Goal: Find specific page/section: Find specific page/section

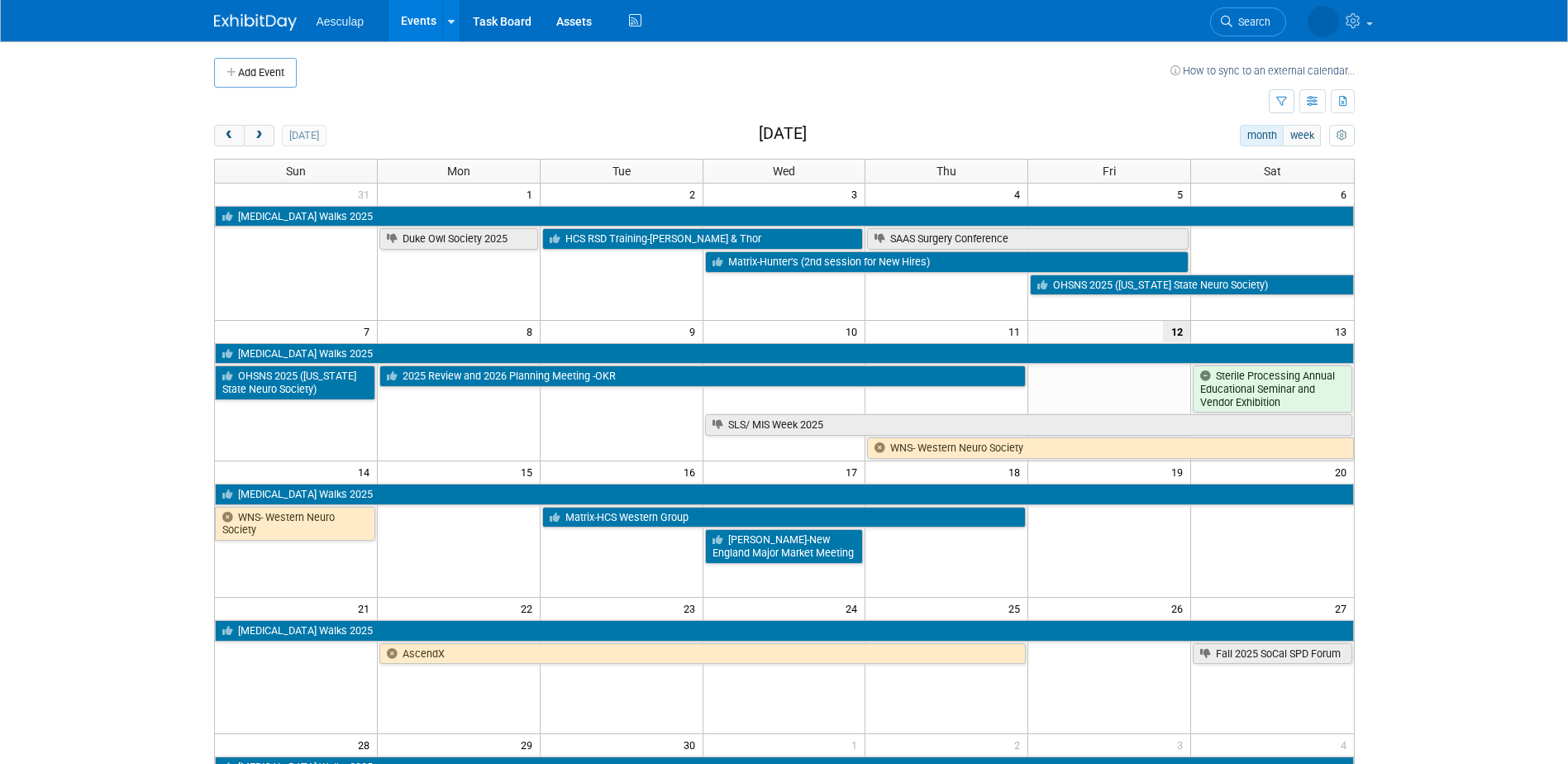
click at [1482, 558] on body "Aesculap Events Add Event Bulk Upload Events Shareable Event Boards Recently Vi…" at bounding box center [784, 382] width 1568 height 764
click at [254, 133] on span "next" at bounding box center [259, 136] width 12 height 10
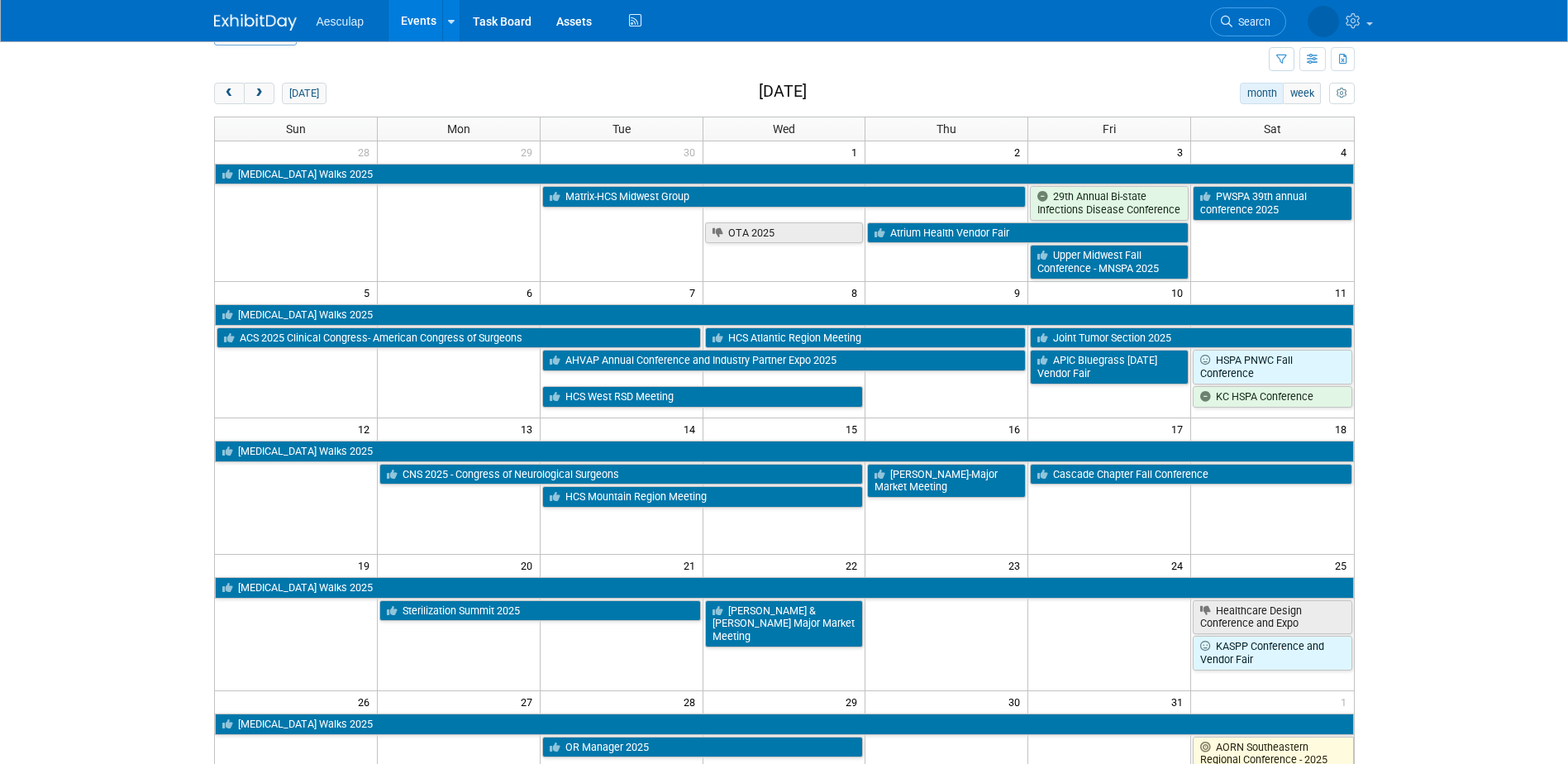
scroll to position [83, 0]
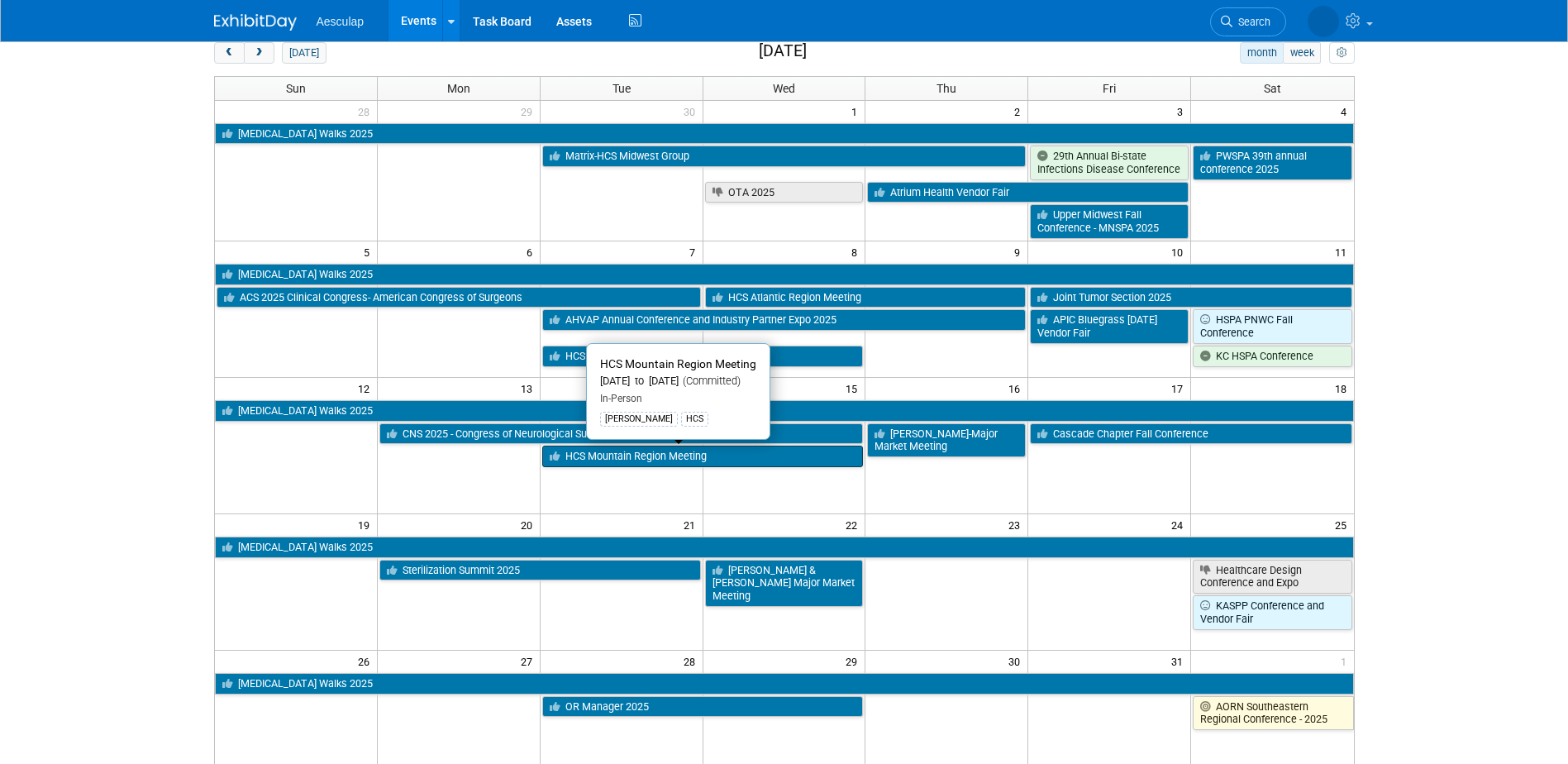
click at [670, 461] on link "HCS Mountain Region Meeting" at bounding box center [702, 456] width 321 height 22
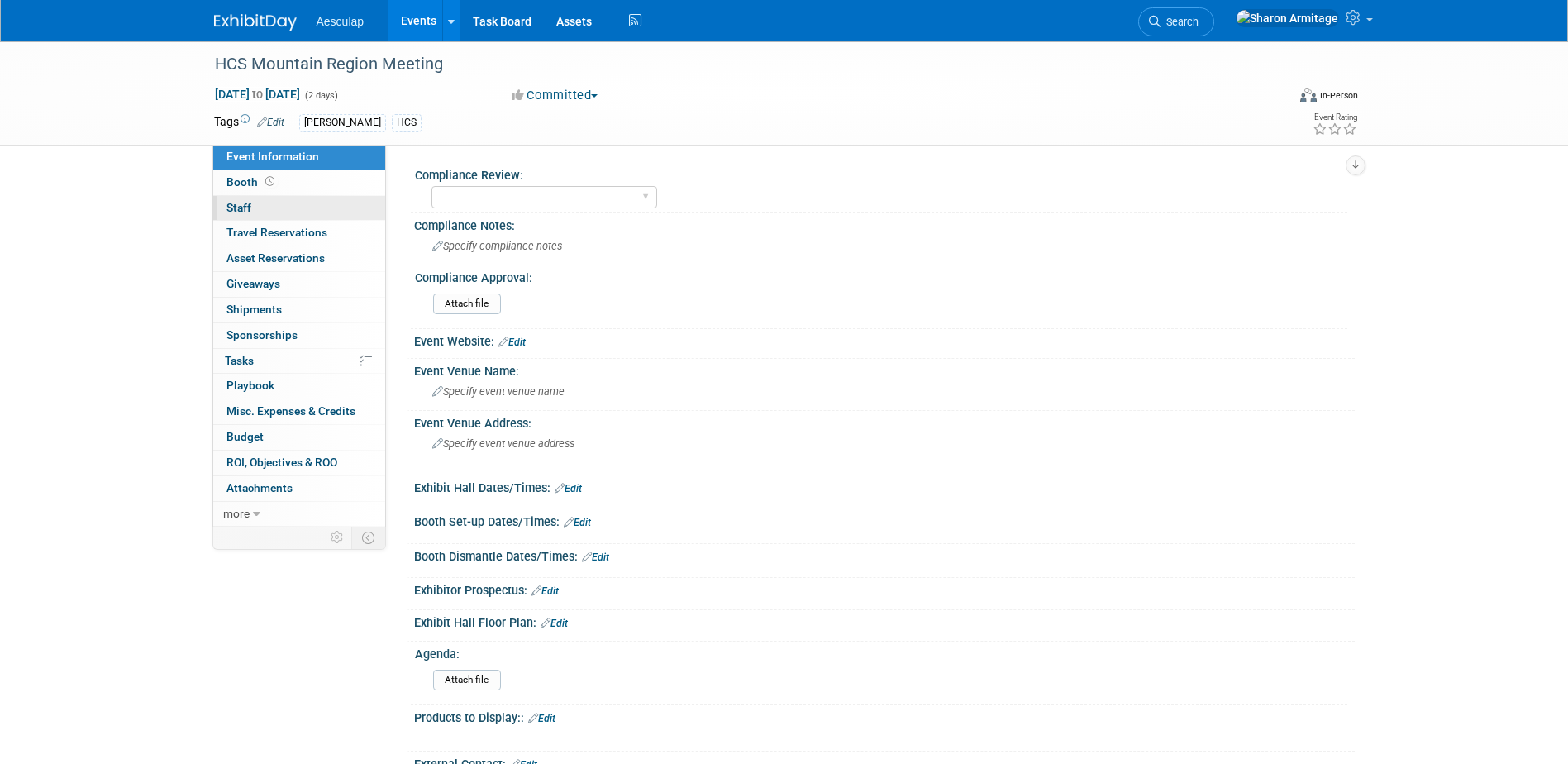
click at [272, 209] on link "0 Staff 0" at bounding box center [299, 208] width 172 height 24
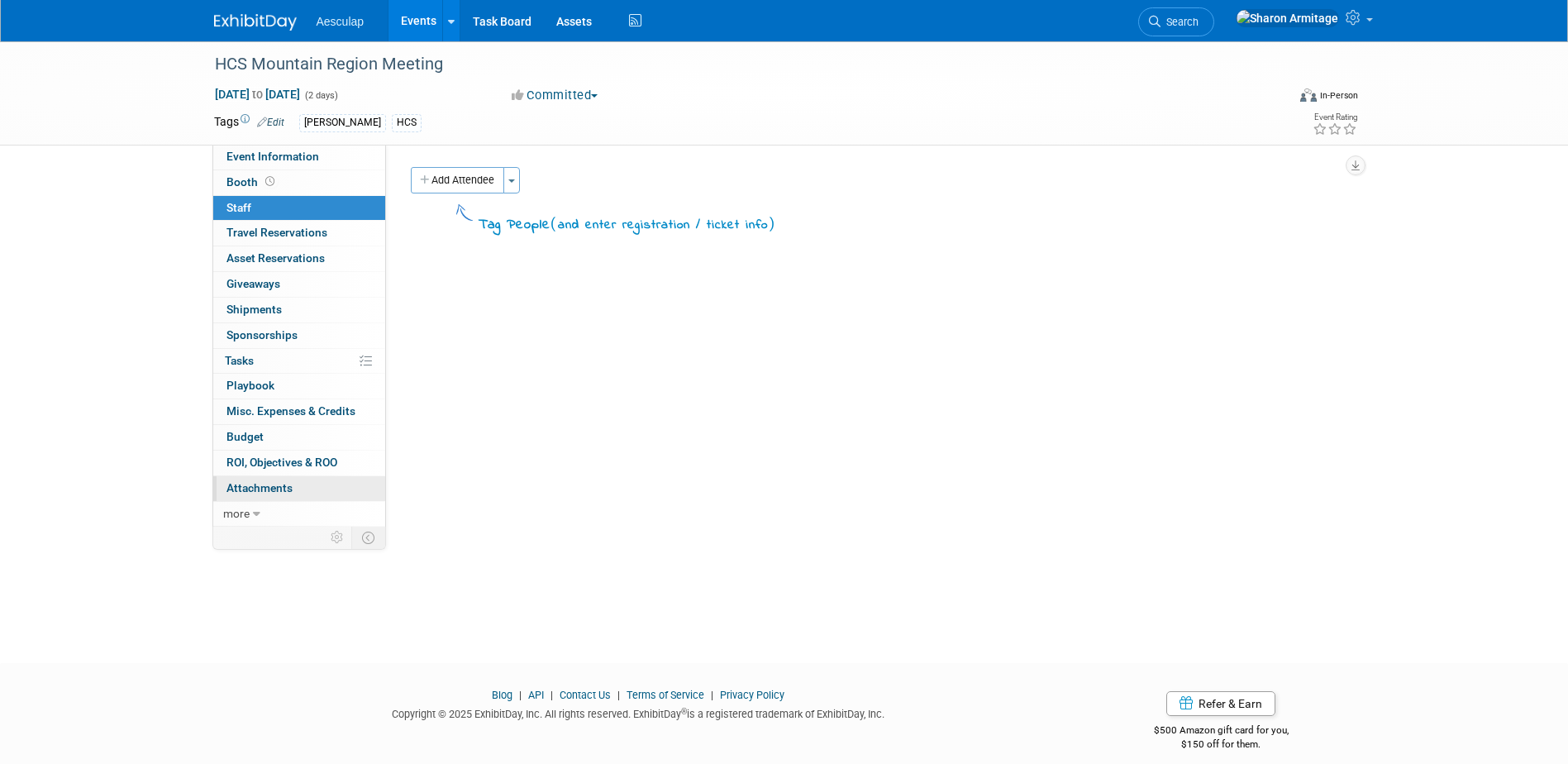
click at [256, 490] on span "Attachments 0" at bounding box center [260, 487] width 66 height 13
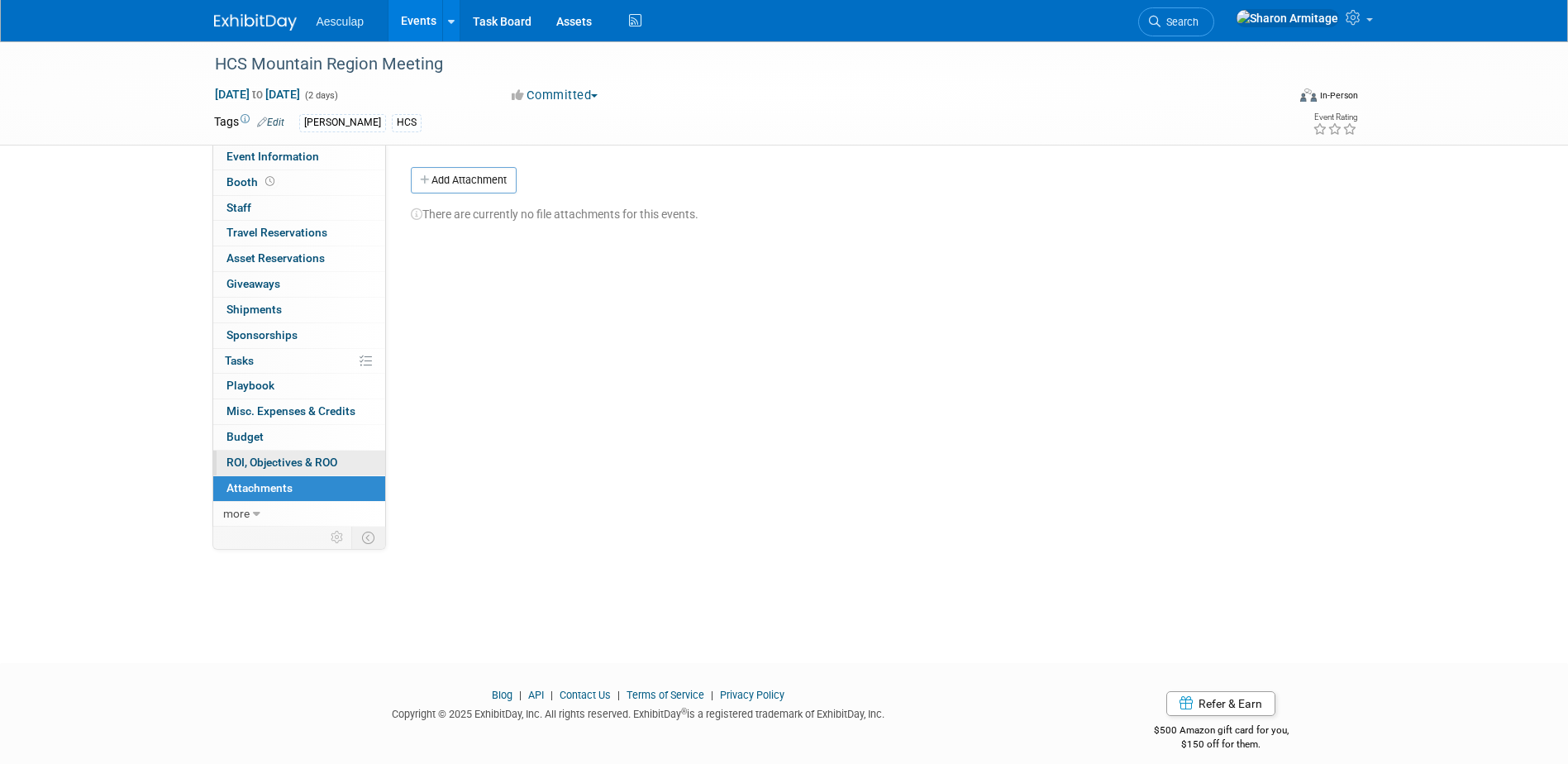
click at [263, 467] on span "ROI, Objectives & ROO 0" at bounding box center [281, 462] width 111 height 13
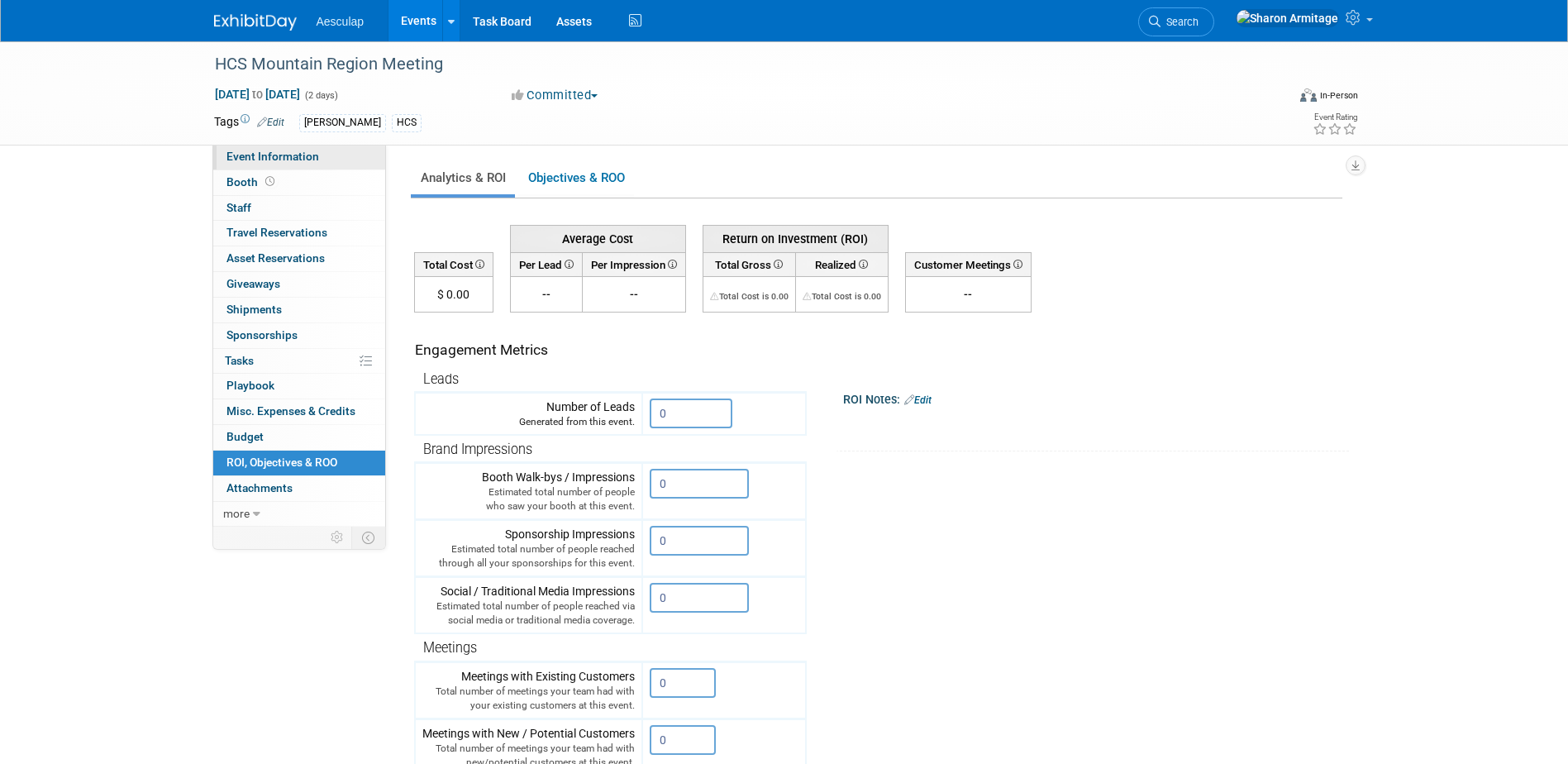
click at [320, 155] on link "Event Information" at bounding box center [299, 157] width 172 height 24
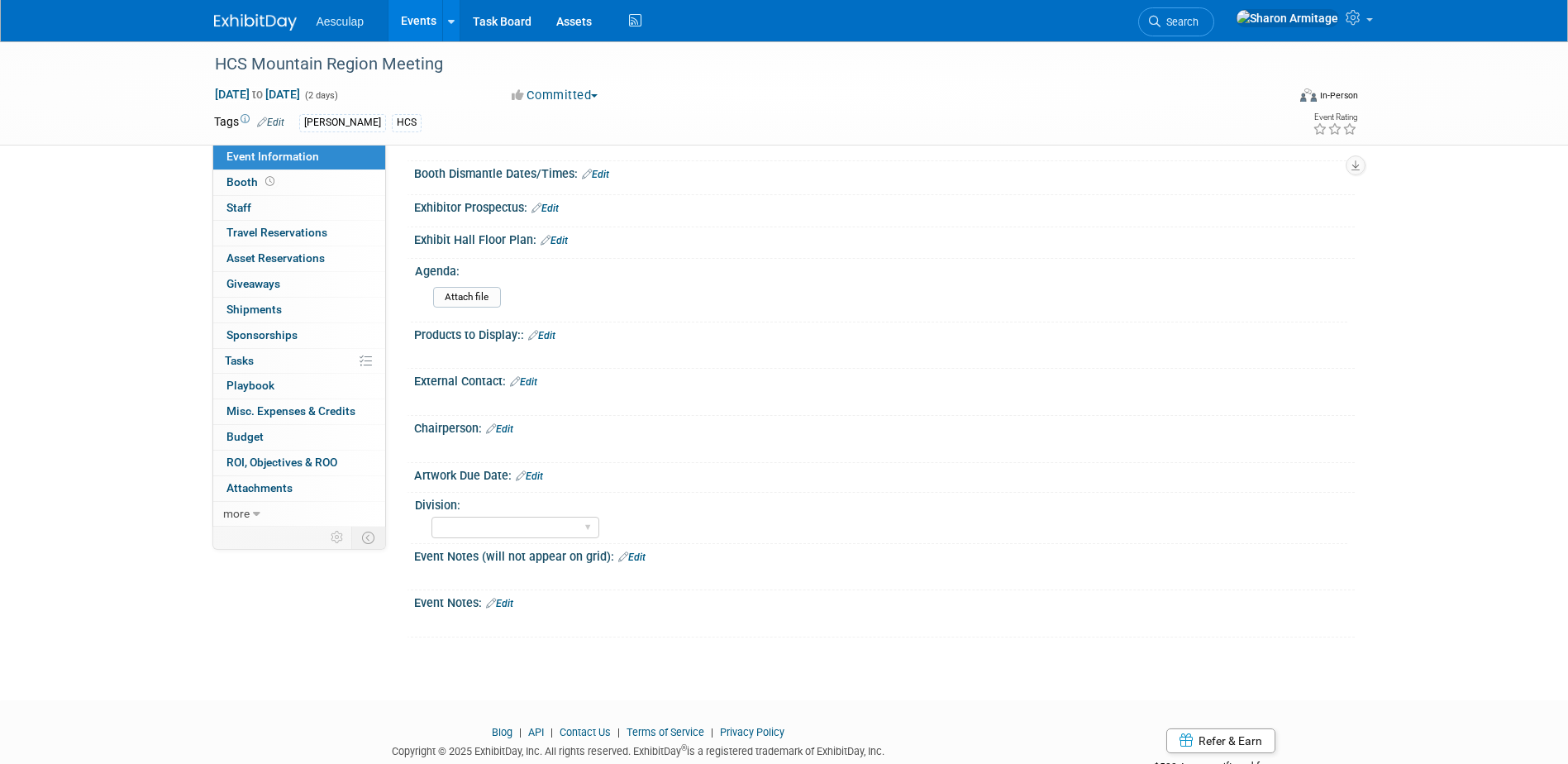
scroll to position [434, 0]
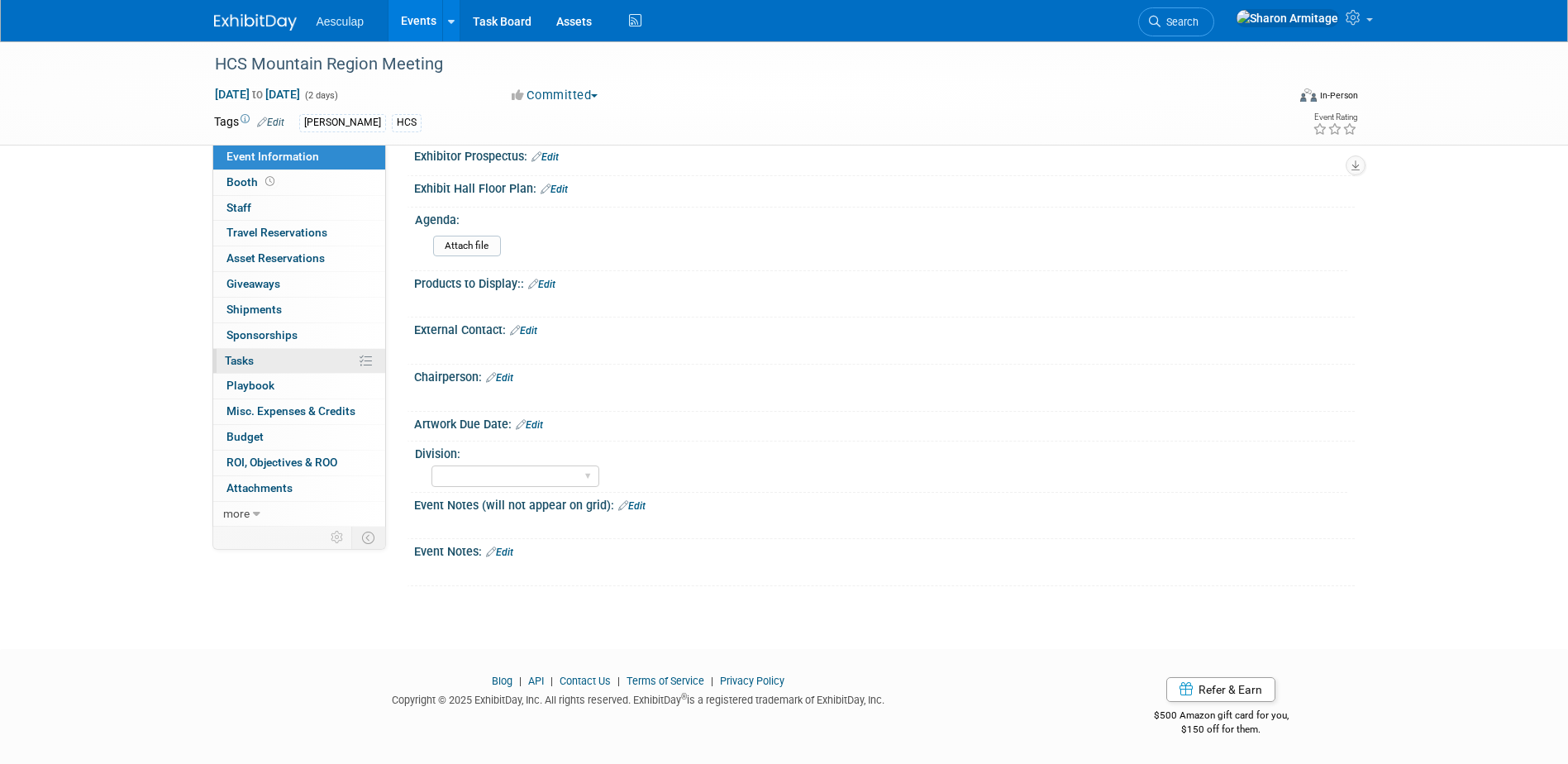
click at [251, 363] on span "Tasks 0%" at bounding box center [239, 360] width 29 height 13
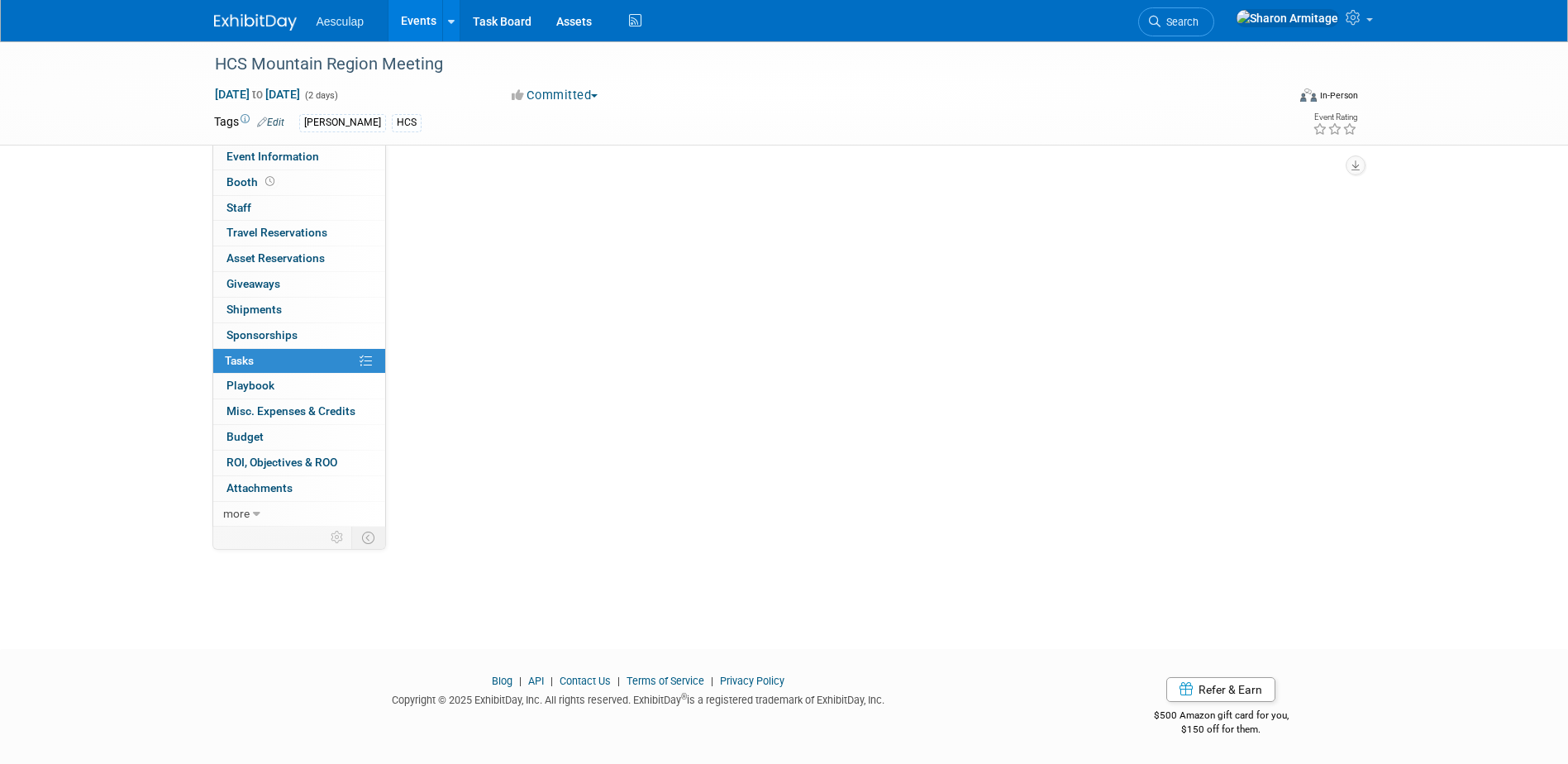
scroll to position [0, 0]
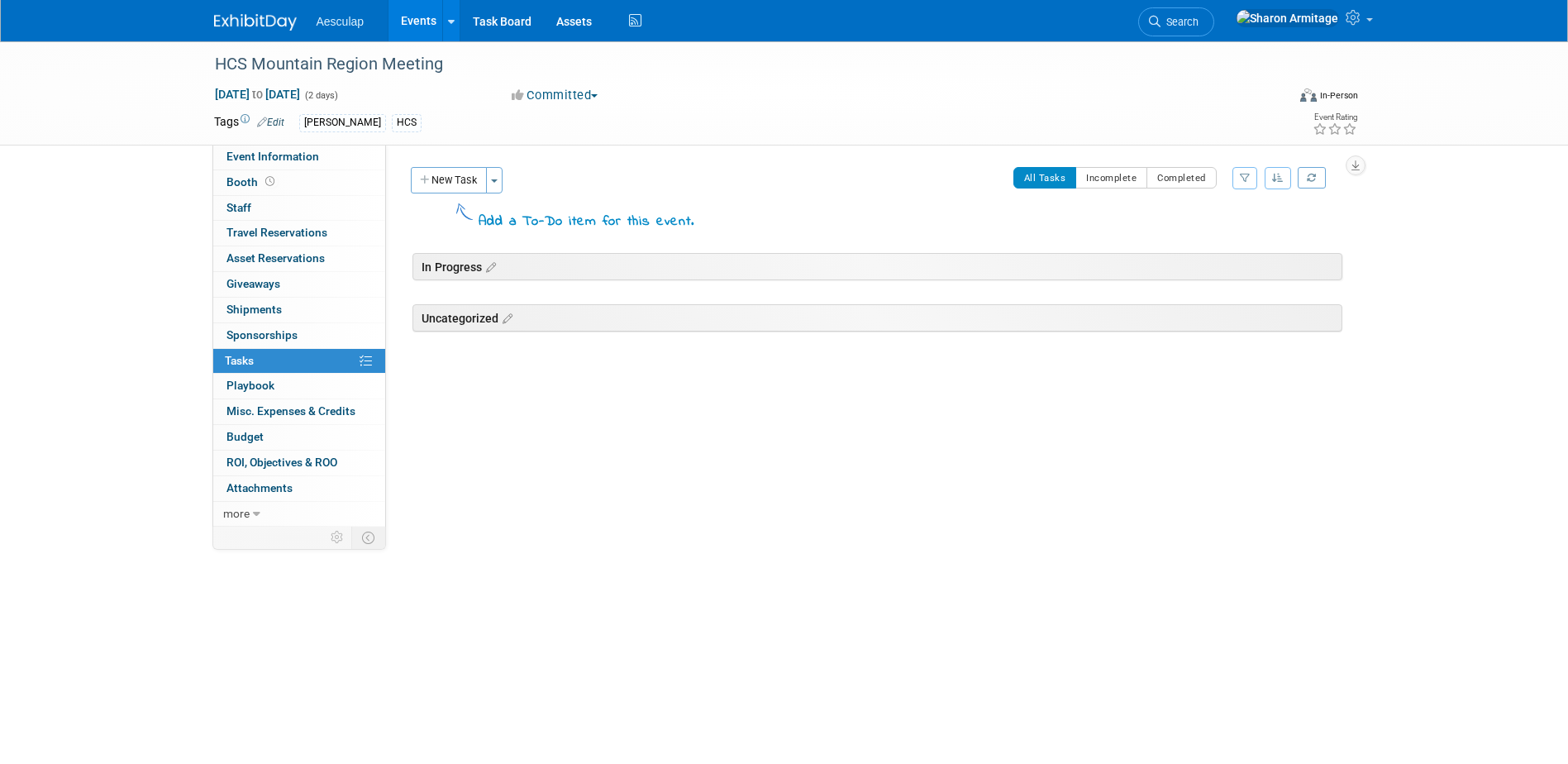
click at [356, 22] on span "Aesculap" at bounding box center [340, 21] width 48 height 13
click at [407, 10] on link "Events" at bounding box center [418, 20] width 60 height 41
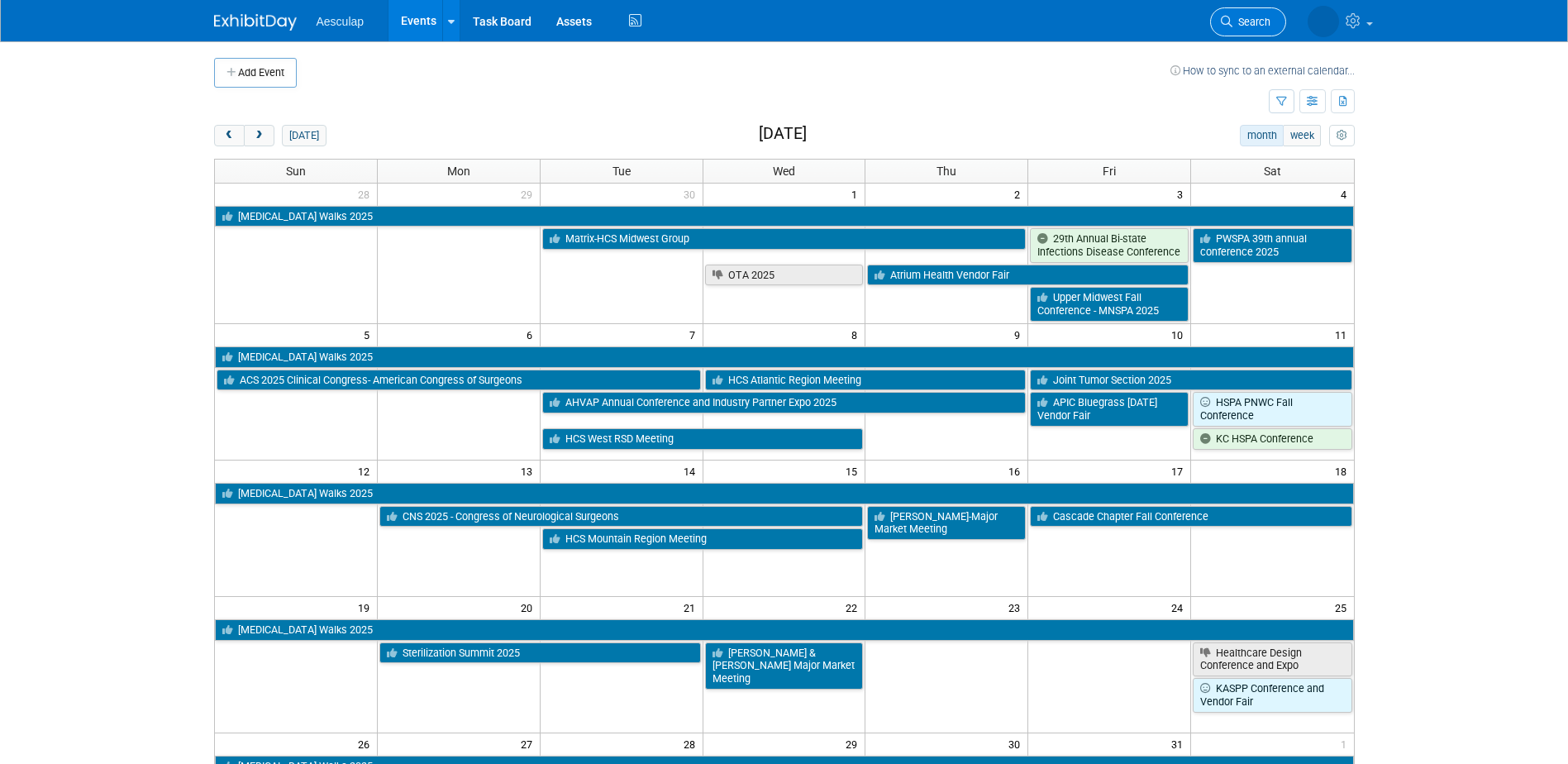
click at [1236, 16] on span "Search" at bounding box center [1252, 22] width 38 height 12
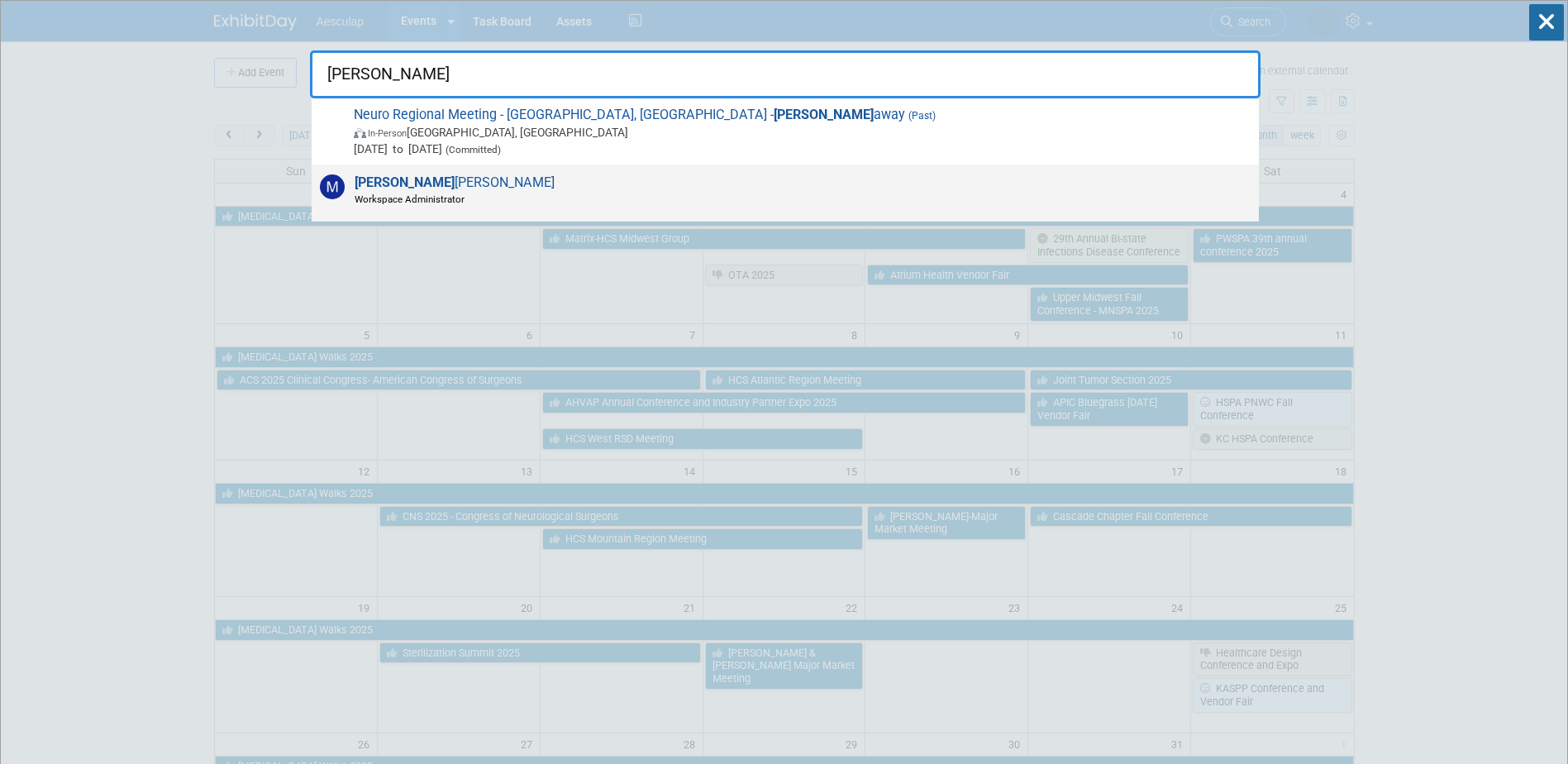
type input "[PERSON_NAME]"
click at [438, 186] on span "[PERSON_NAME] Workspace Administrator" at bounding box center [451, 190] width 205 height 31
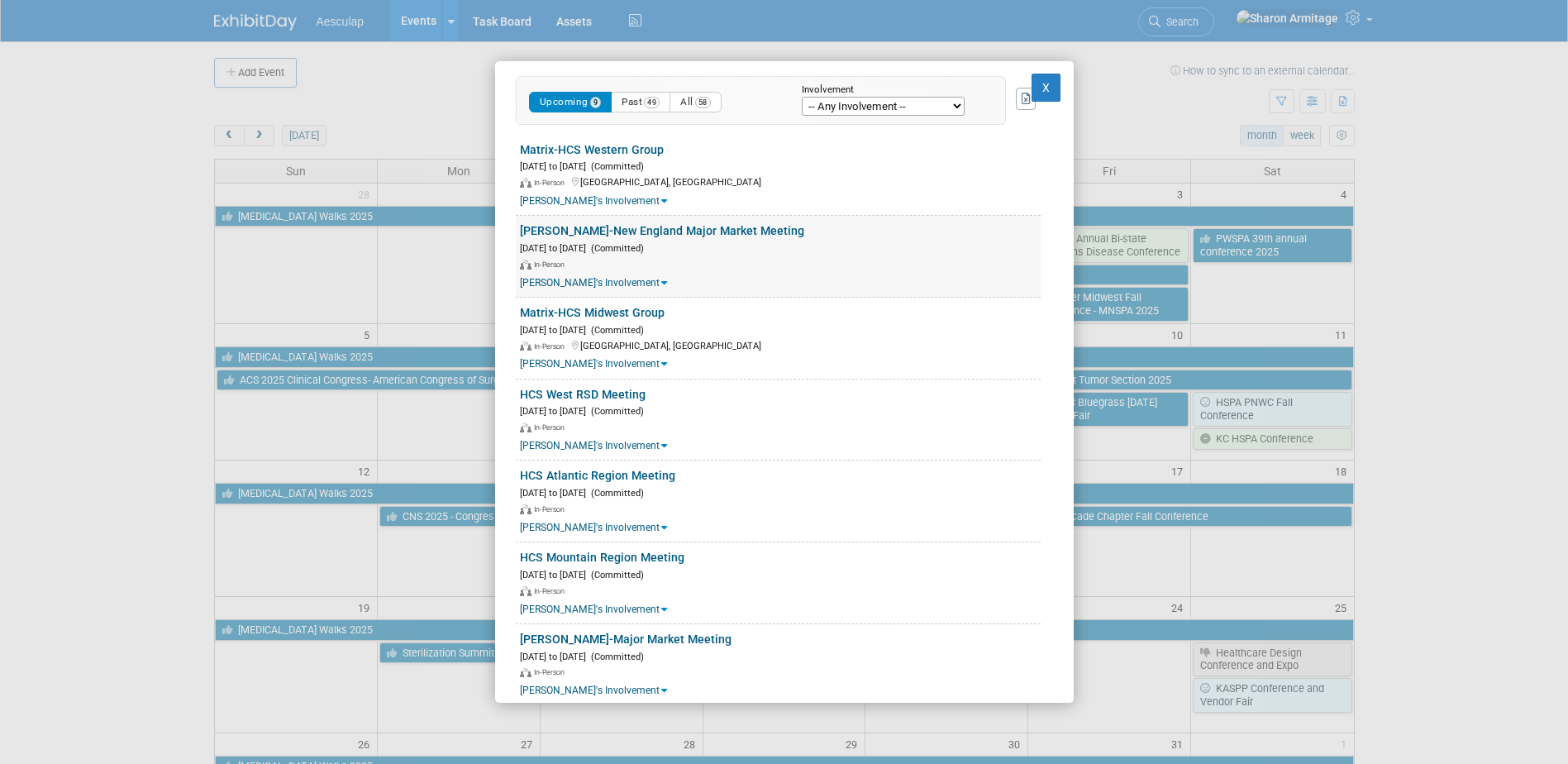
scroll to position [413, 0]
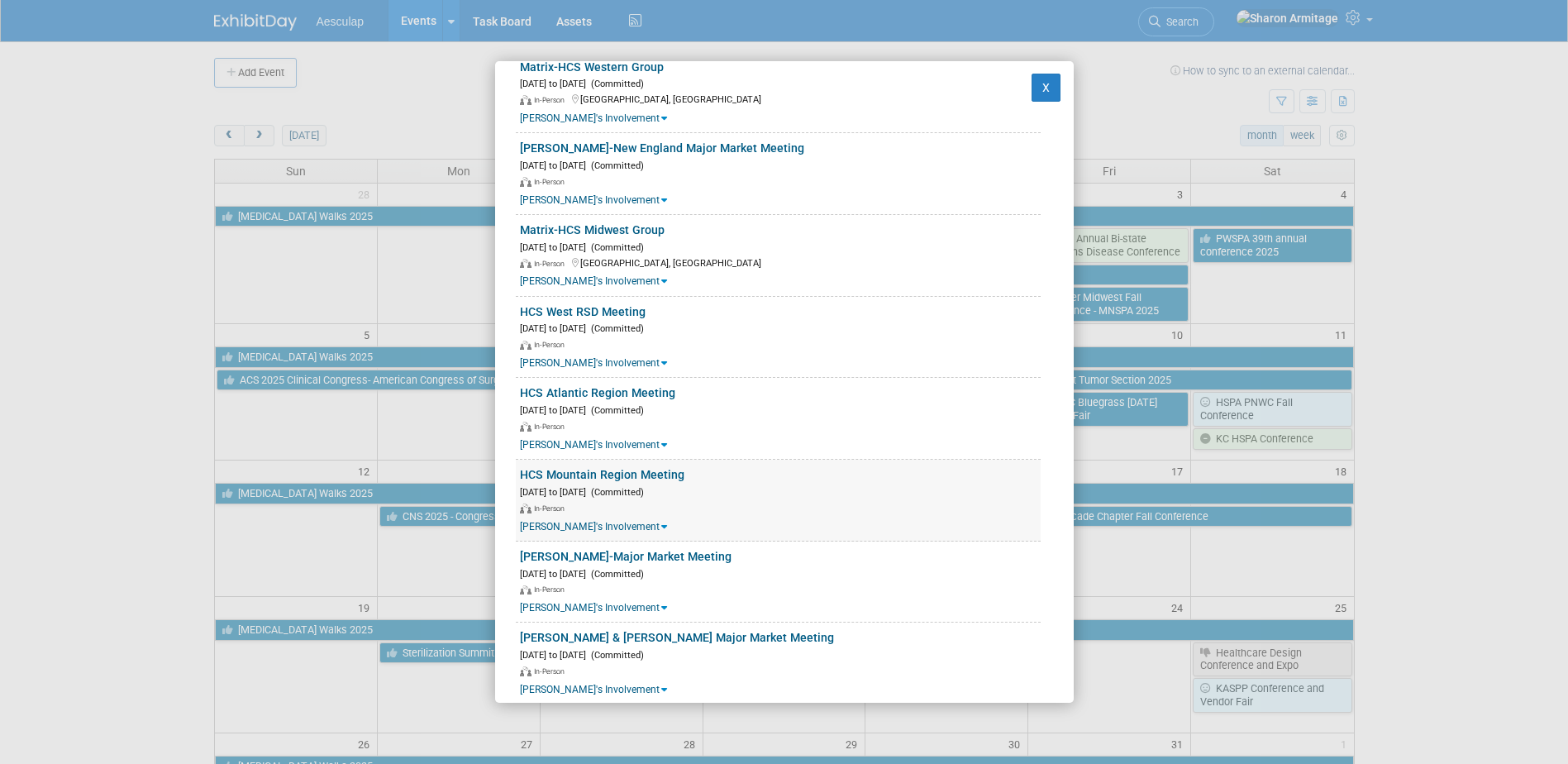
click at [575, 522] on link "Maggie's Involvement" at bounding box center [593, 526] width 147 height 11
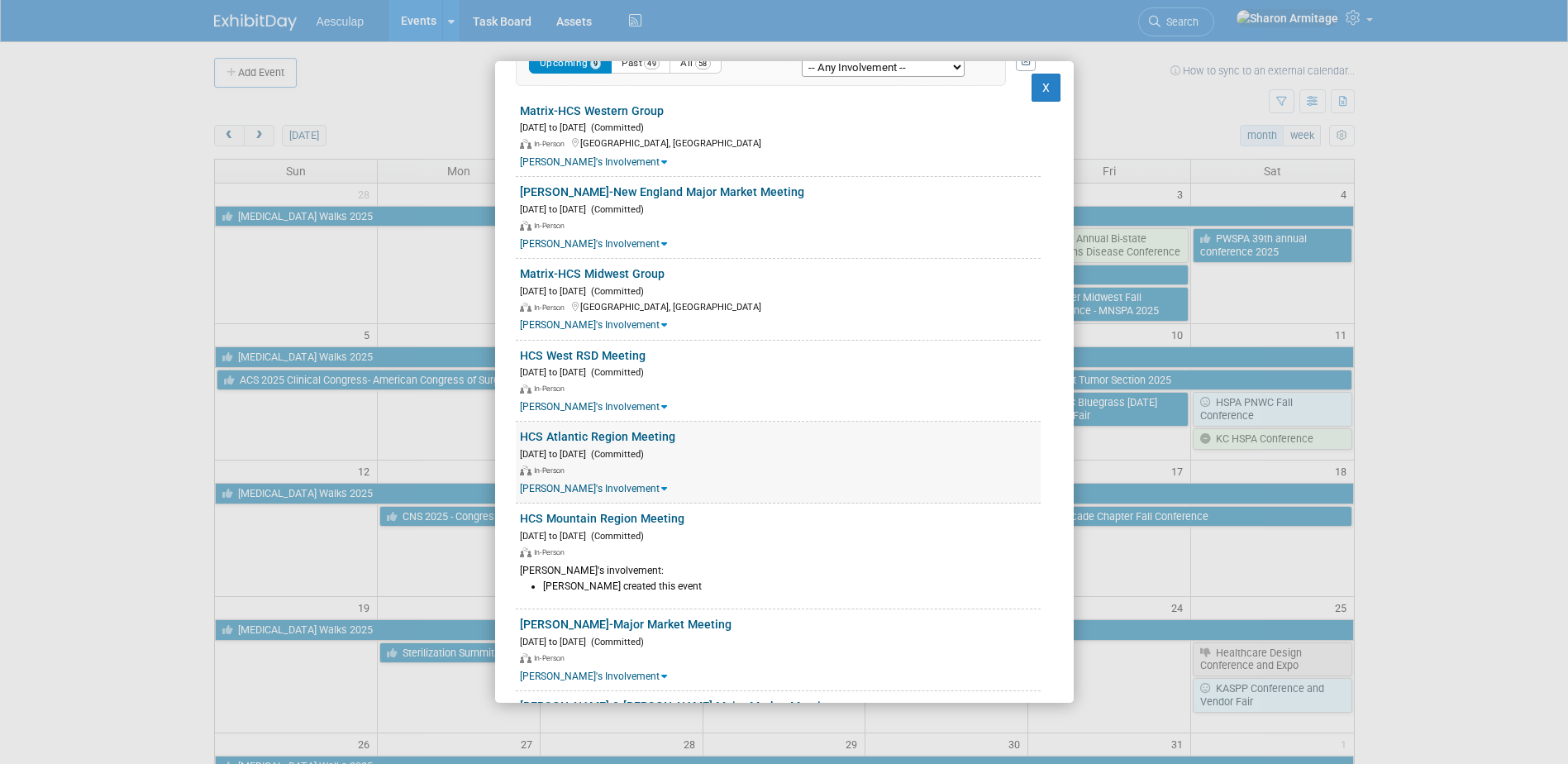
scroll to position [331, 0]
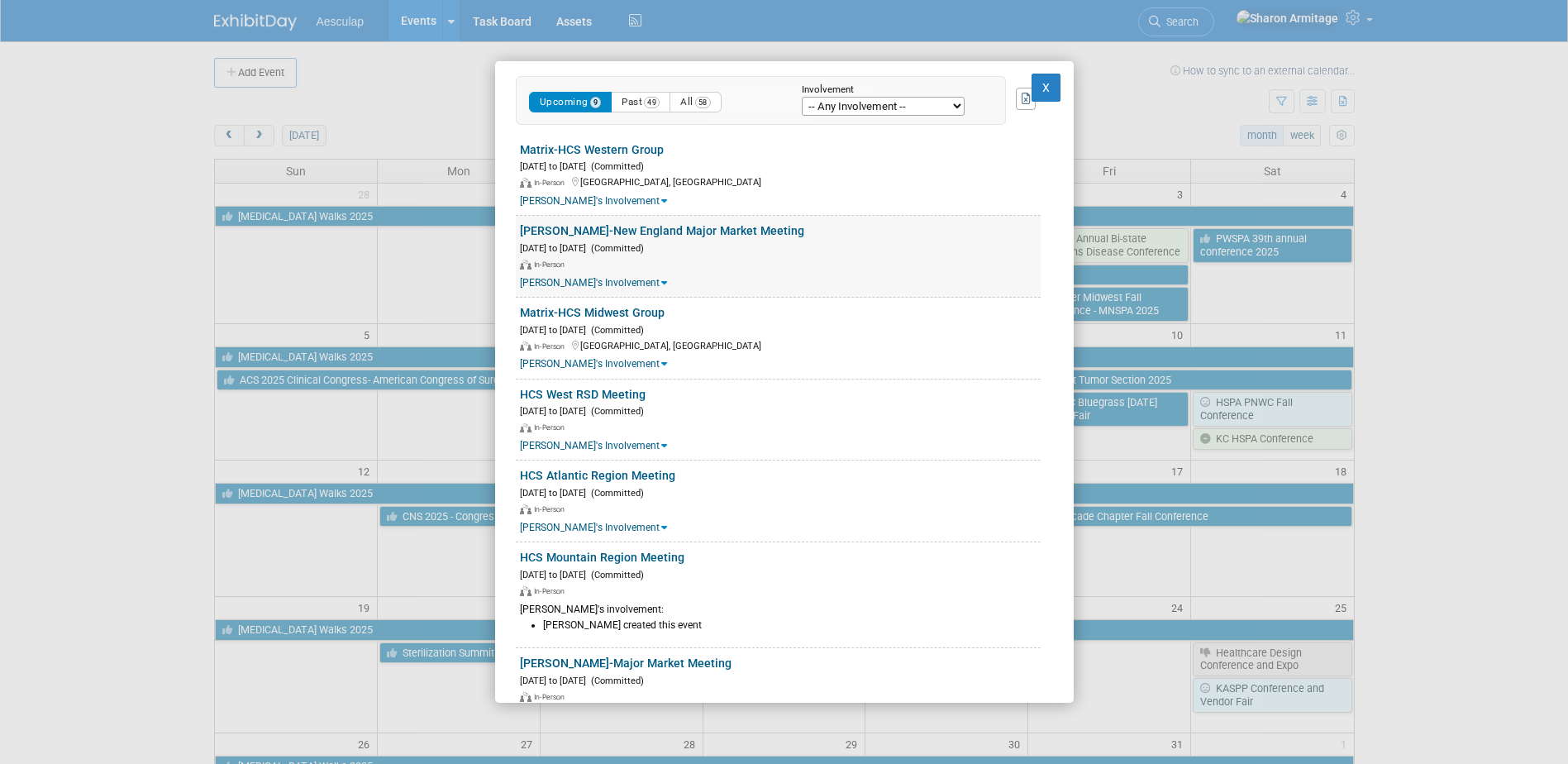
click at [598, 282] on link "Maggie's Involvement" at bounding box center [593, 282] width 147 height 11
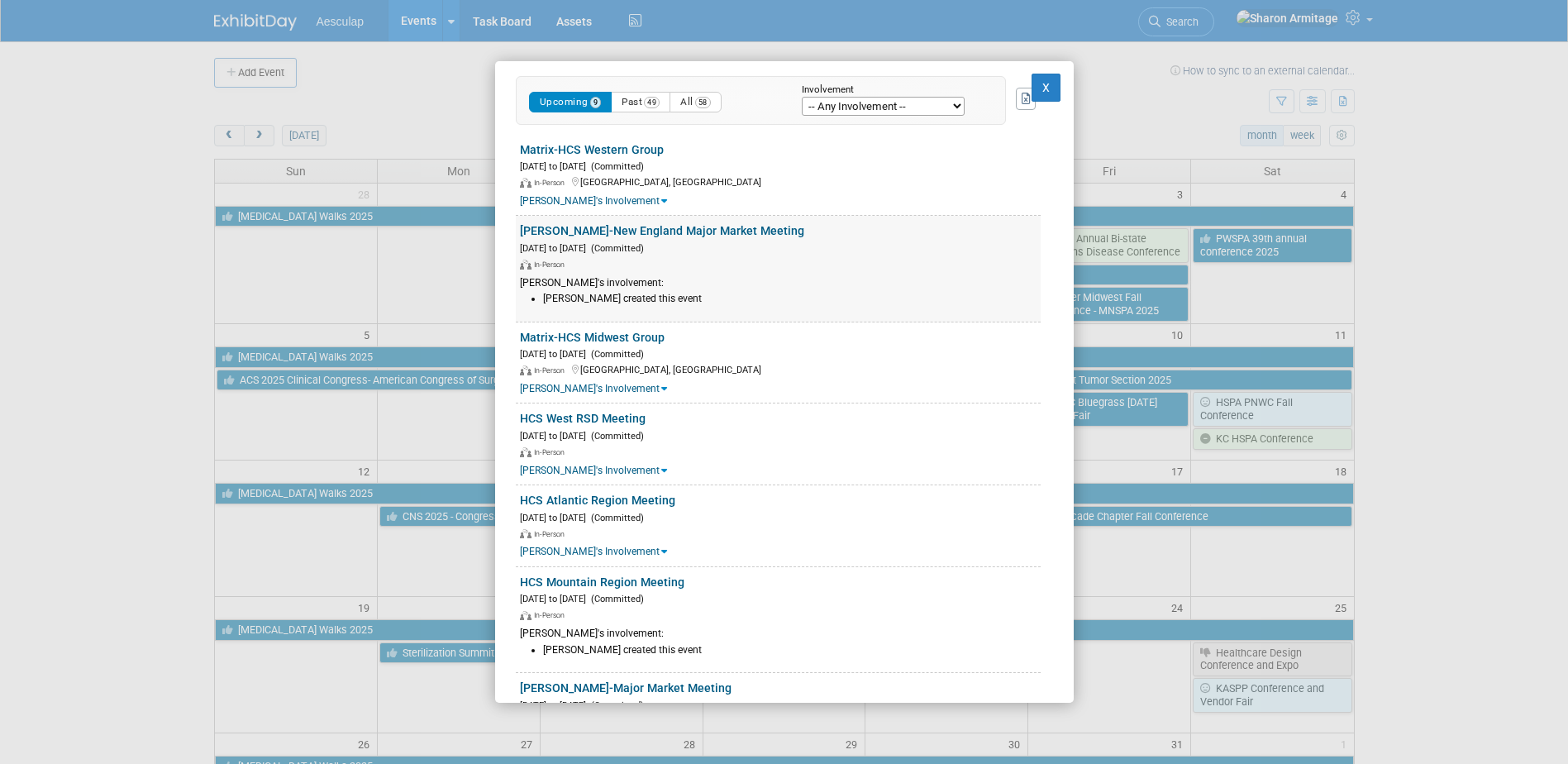
click at [598, 282] on div "Maggie's involvement:" at bounding box center [781, 283] width 521 height 14
click at [618, 234] on link "Allison Hughes-New England Major Market Meeting" at bounding box center [662, 230] width 284 height 13
click at [615, 416] on link "HCS West RSD Meeting" at bounding box center [583, 418] width 125 height 13
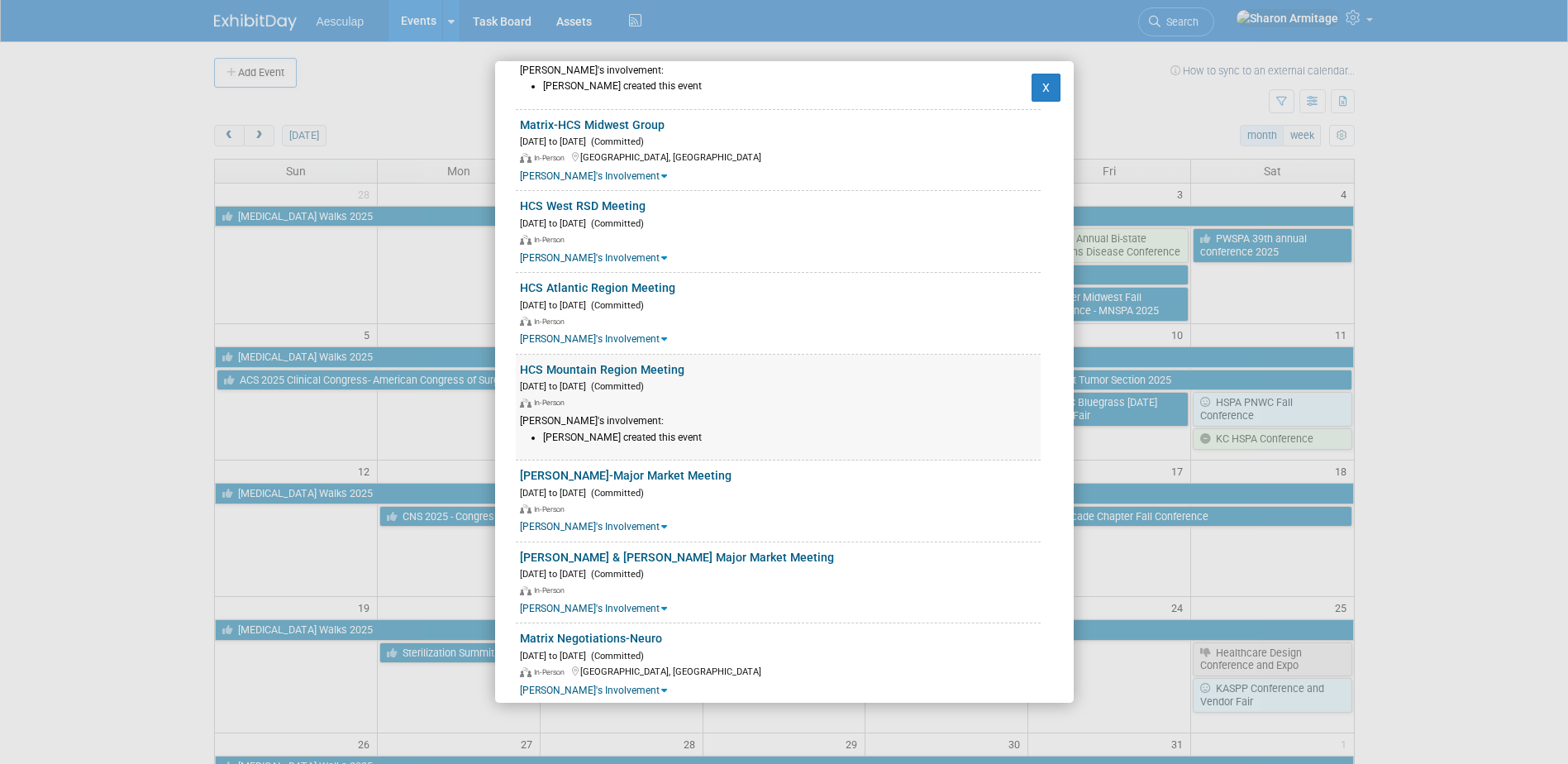
scroll to position [569, 0]
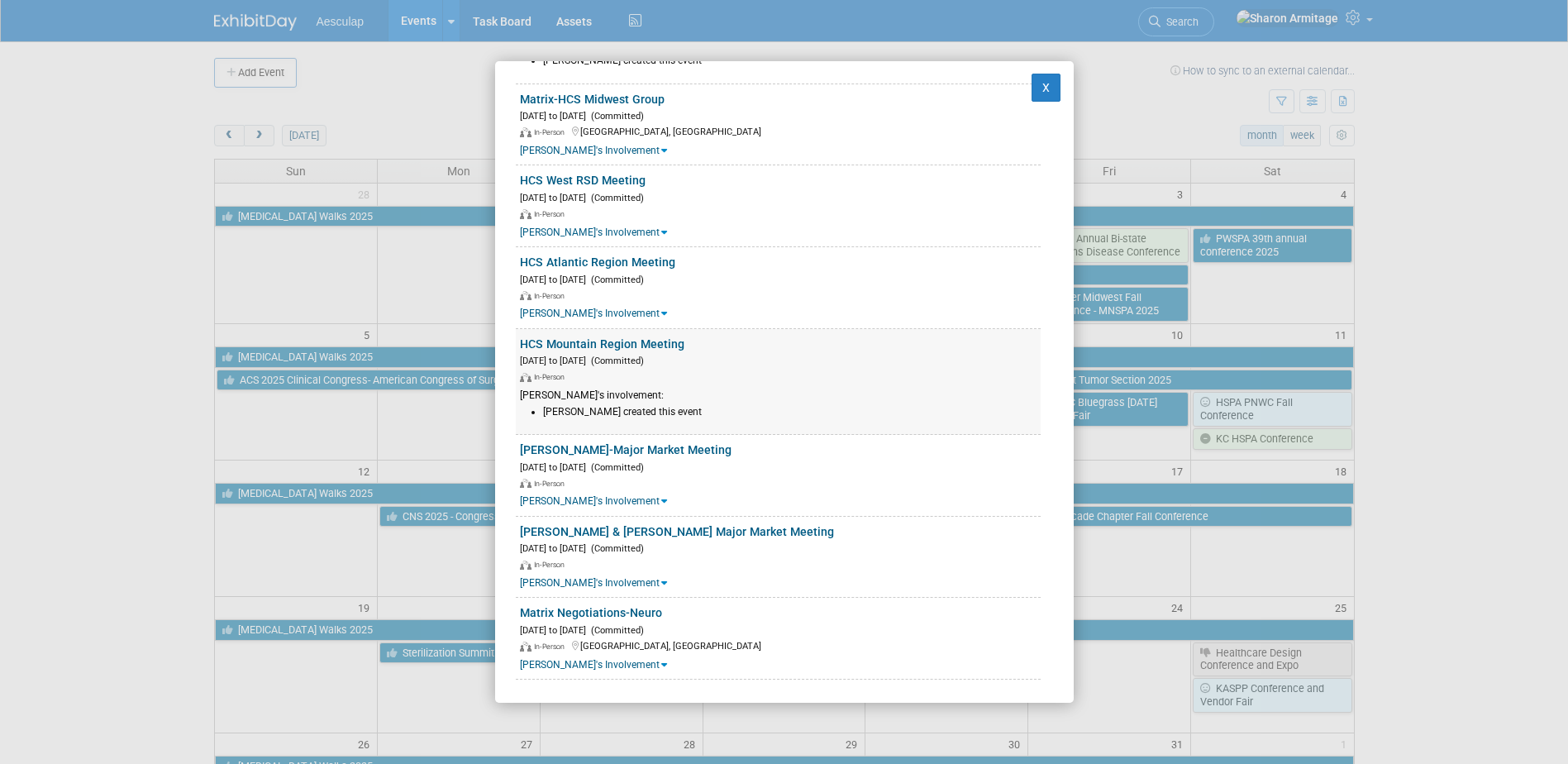
click at [641, 337] on link "HCS Mountain Region Meeting" at bounding box center [602, 343] width 165 height 13
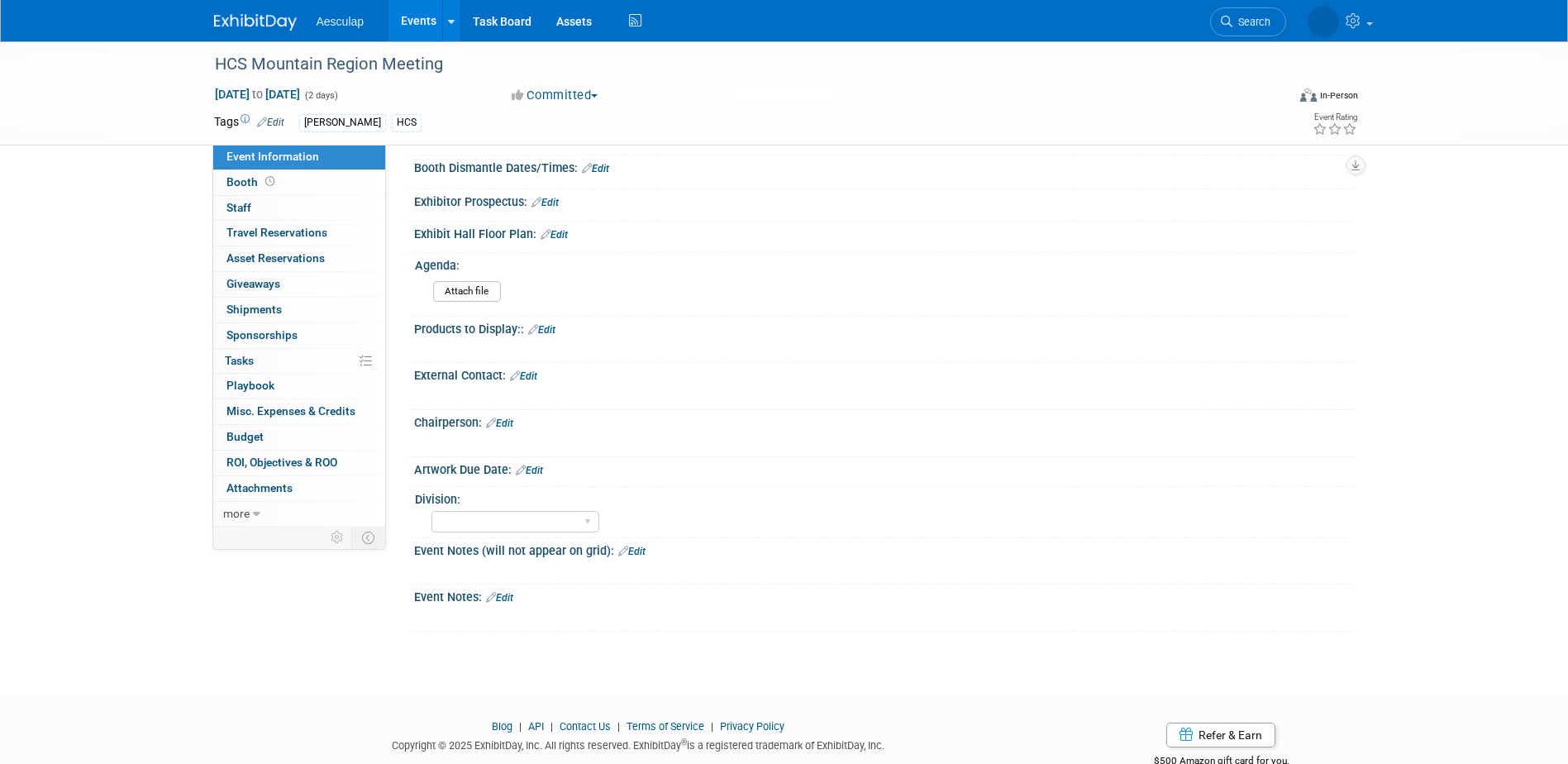
scroll to position [413, 0]
